Goal: Task Accomplishment & Management: Manage account settings

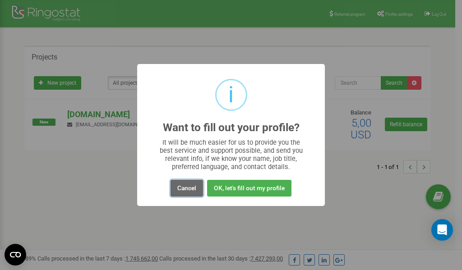
click at [184, 189] on button "Cancel" at bounding box center [187, 188] width 33 height 17
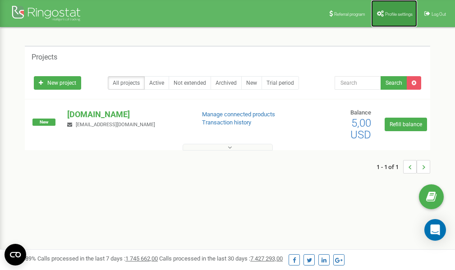
click at [398, 12] on span "Profile settings" at bounding box center [399, 14] width 28 height 5
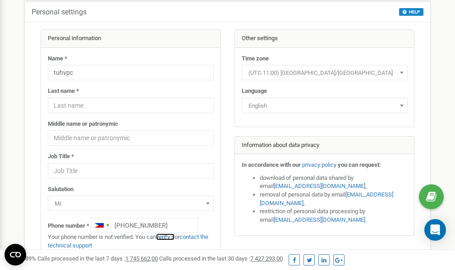
click at [170, 237] on link "verify it" at bounding box center [165, 237] width 19 height 7
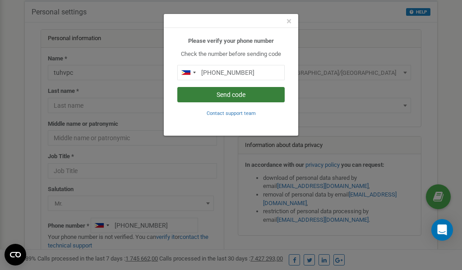
click at [242, 94] on button "Send code" at bounding box center [230, 94] width 107 height 15
